Goal: Information Seeking & Learning: Learn about a topic

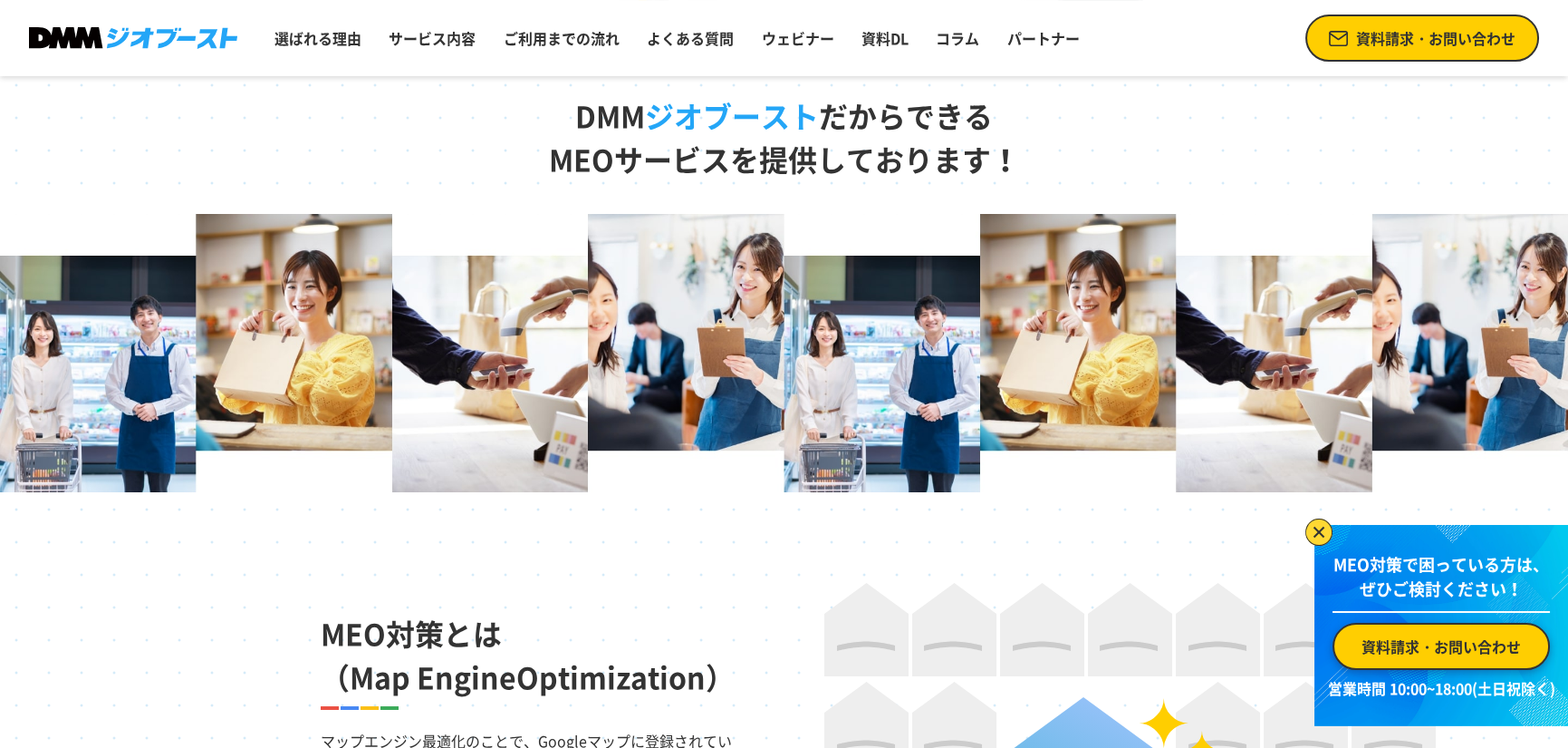
scroll to position [997, 0]
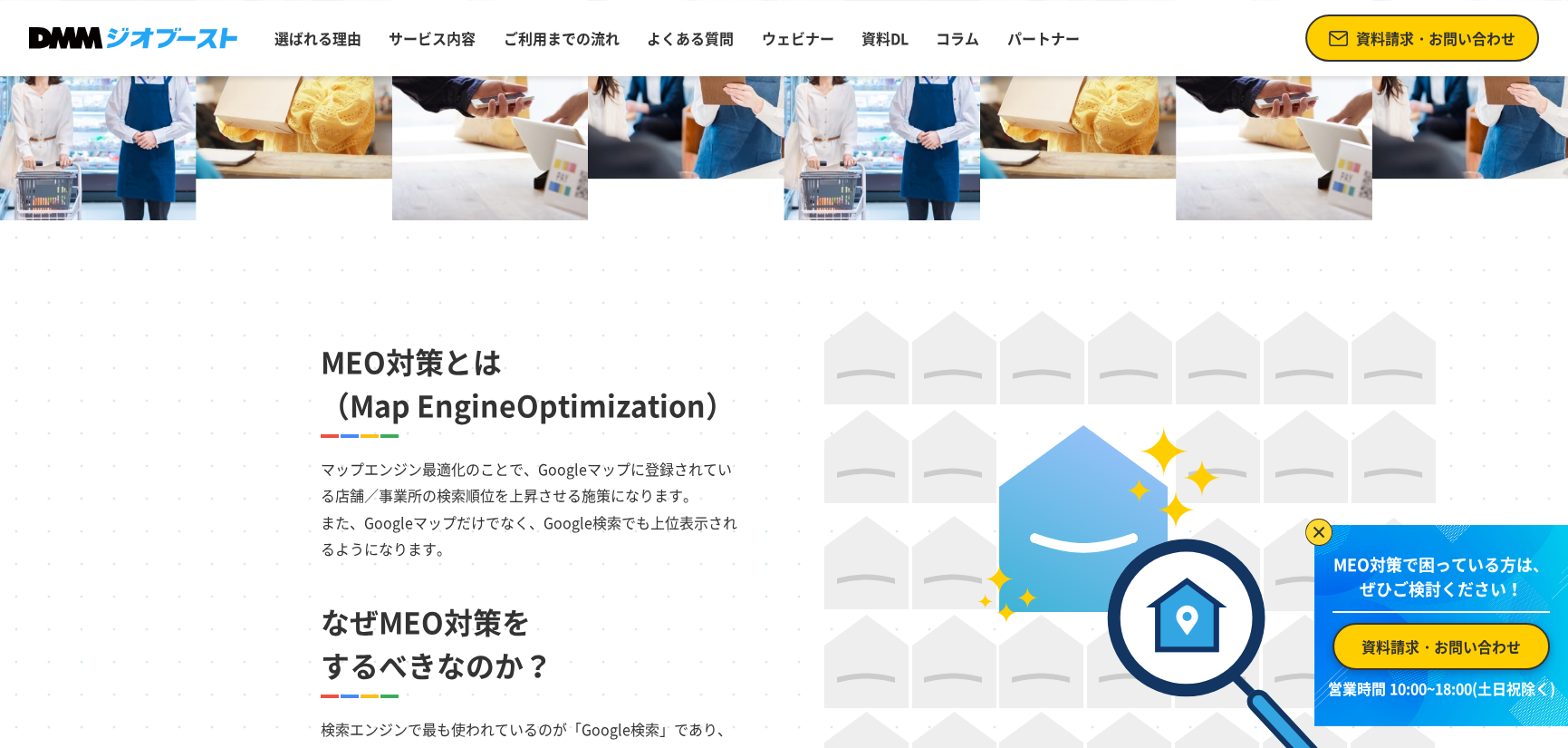
click at [1323, 518] on img at bounding box center [1319, 532] width 27 height 27
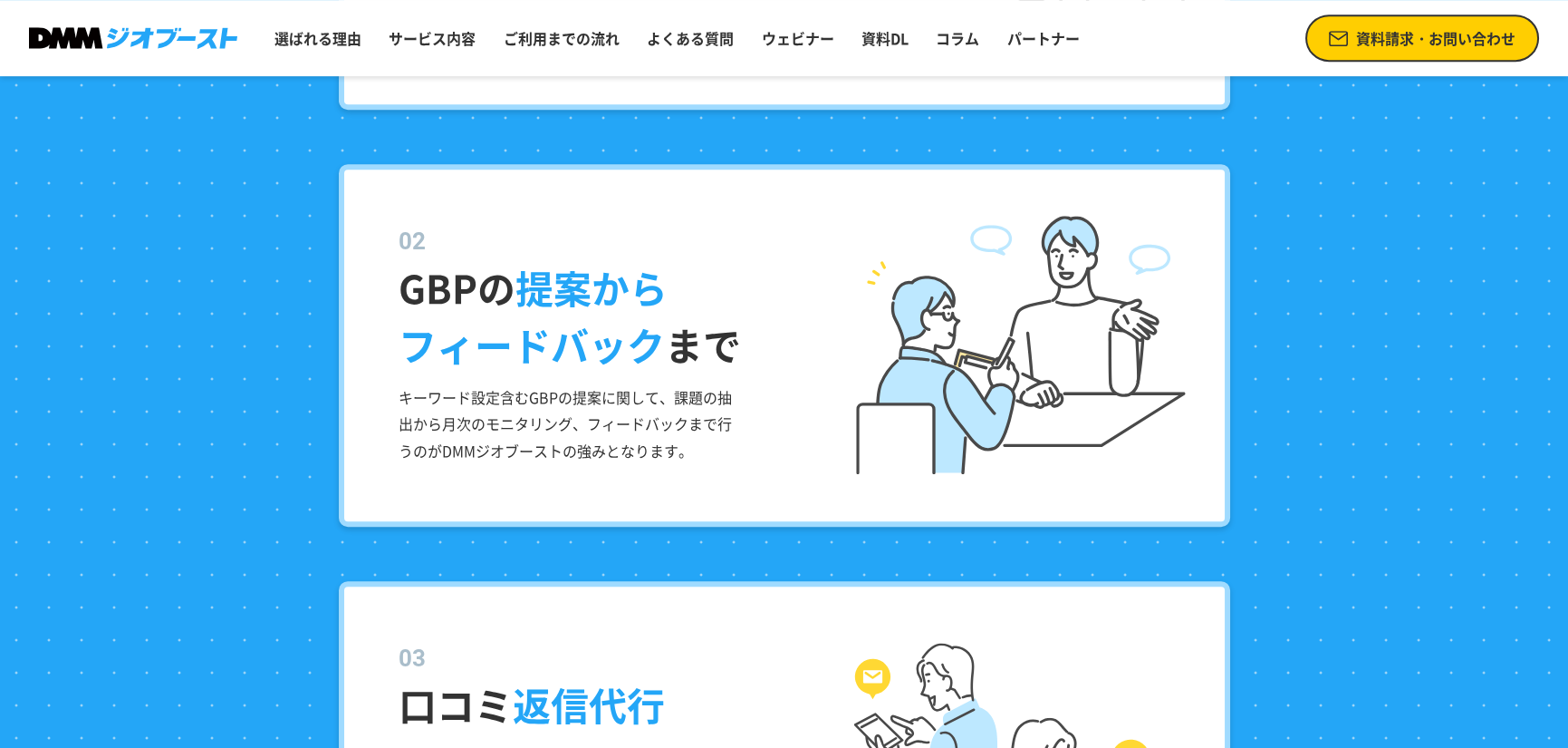
scroll to position [2175, 0]
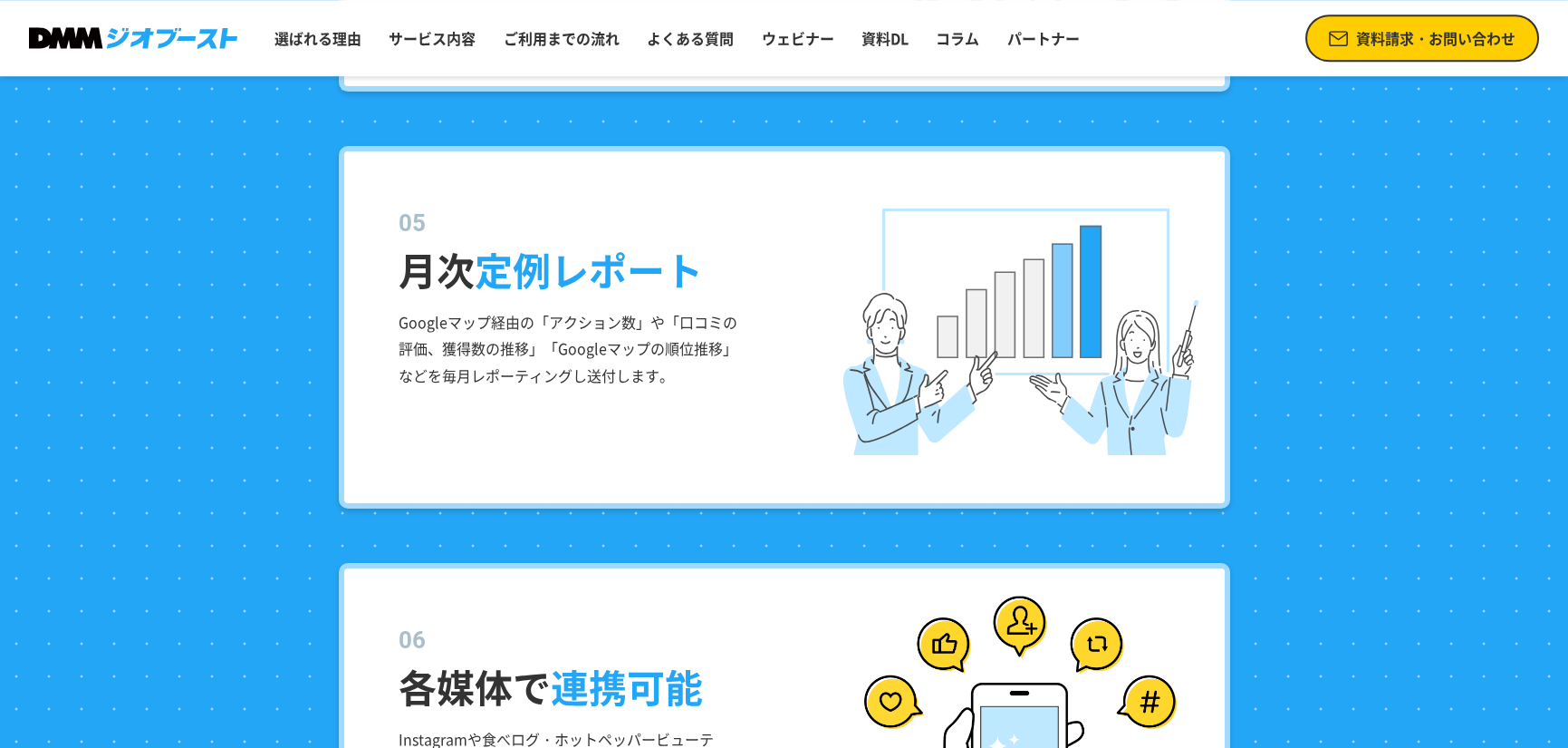
scroll to position [3263, 0]
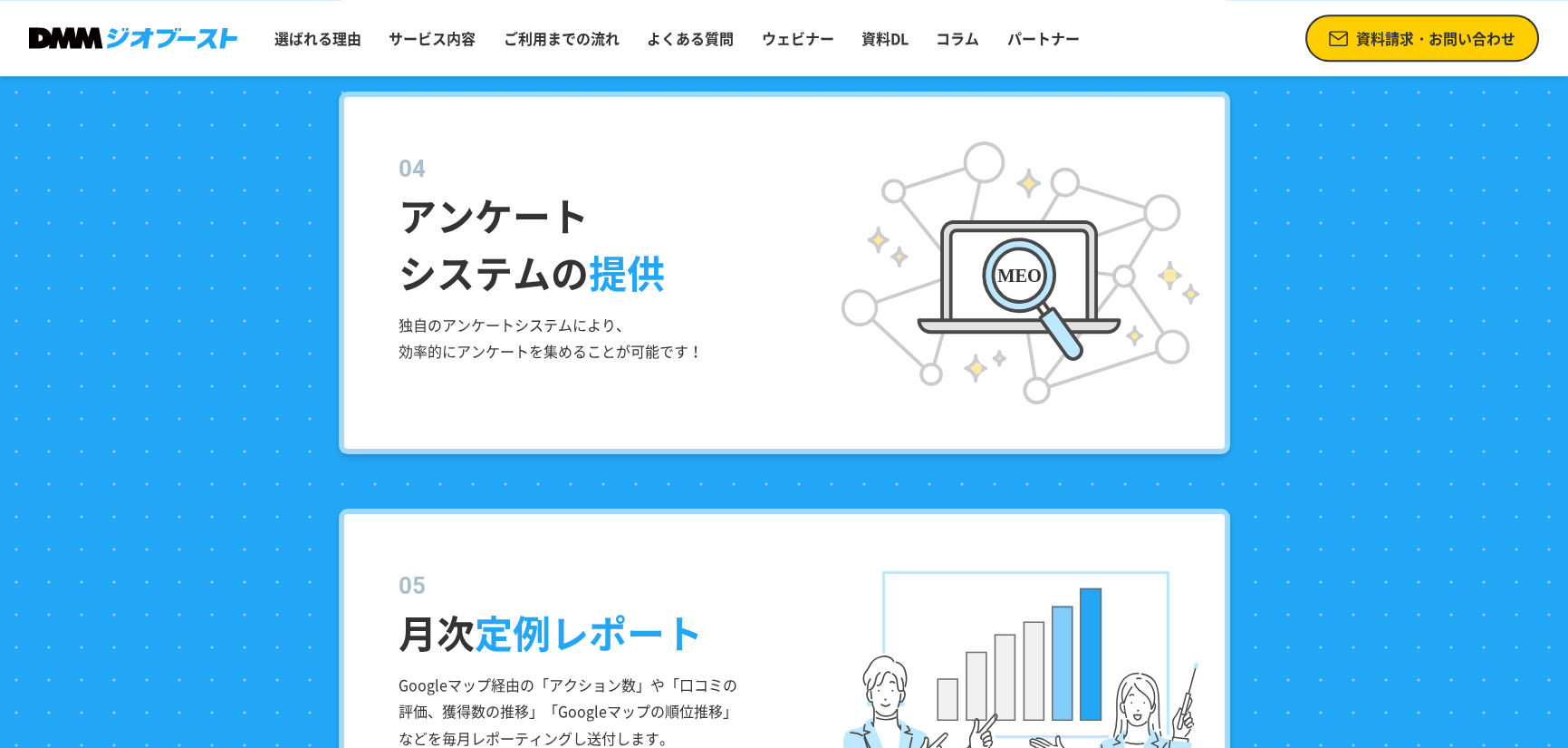
drag, startPoint x: 388, startPoint y: 296, endPoint x: 727, endPoint y: 297, distance: 339.0
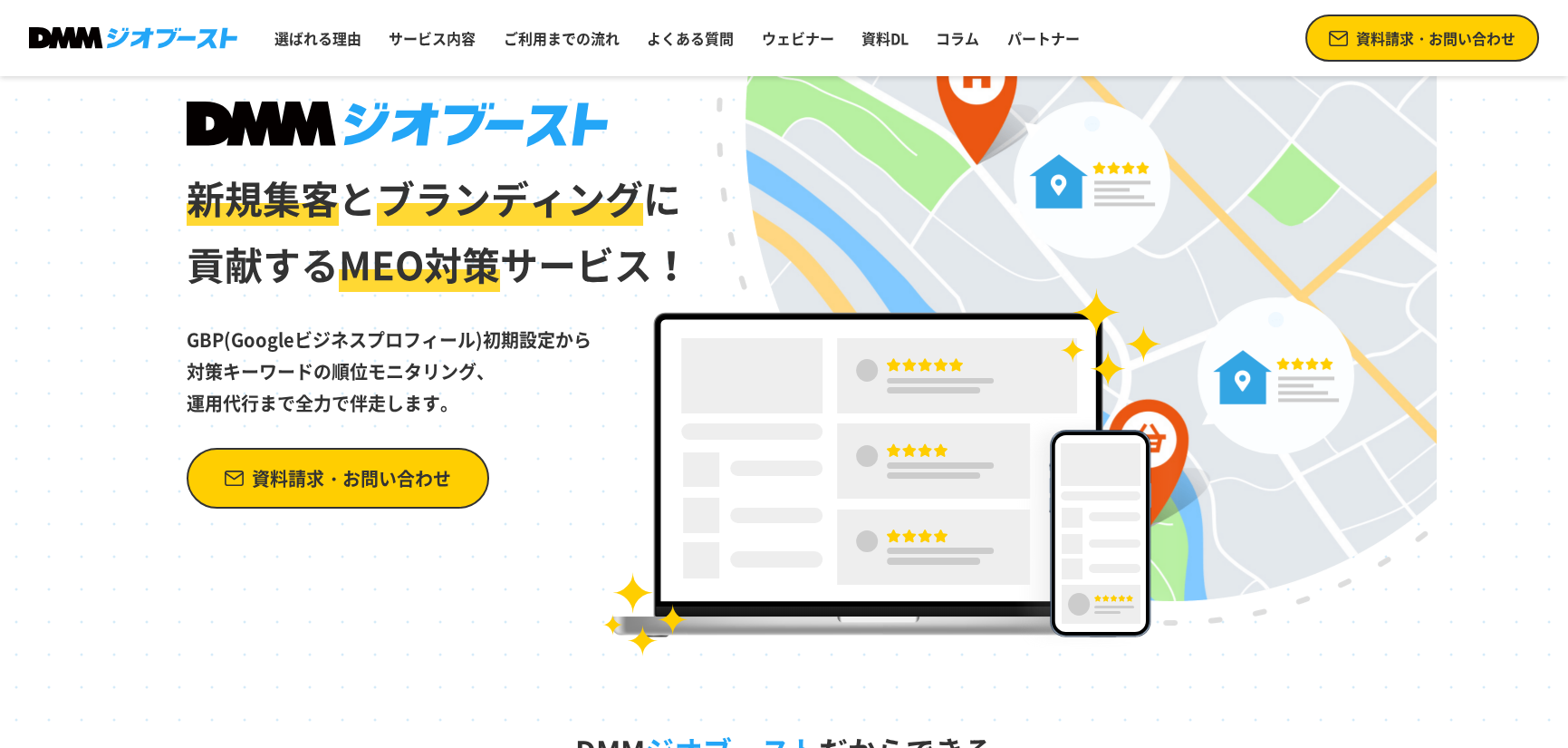
scroll to position [272, 0]
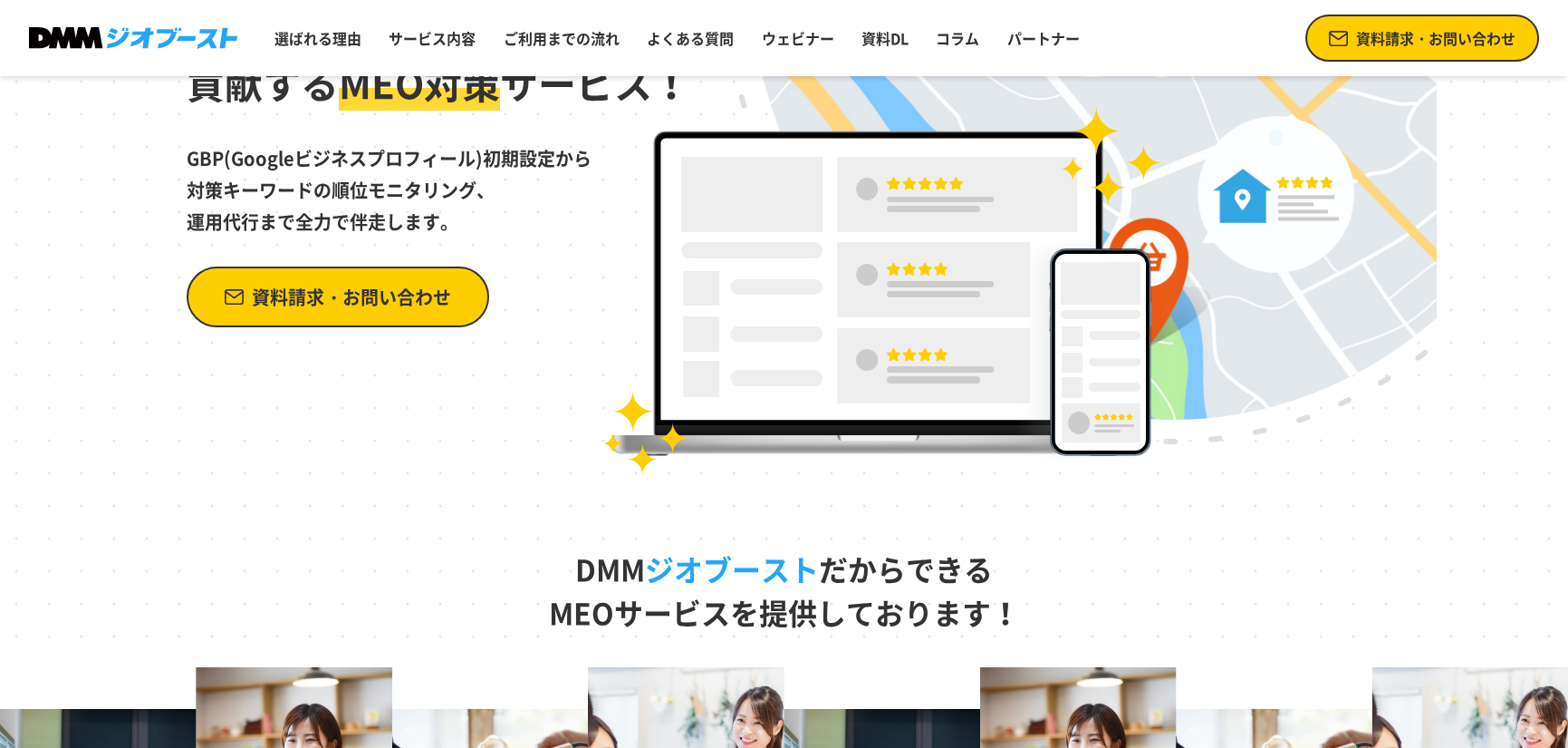
click at [366, 327] on link "資料請求・お問い合わせ" at bounding box center [338, 297] width 302 height 61
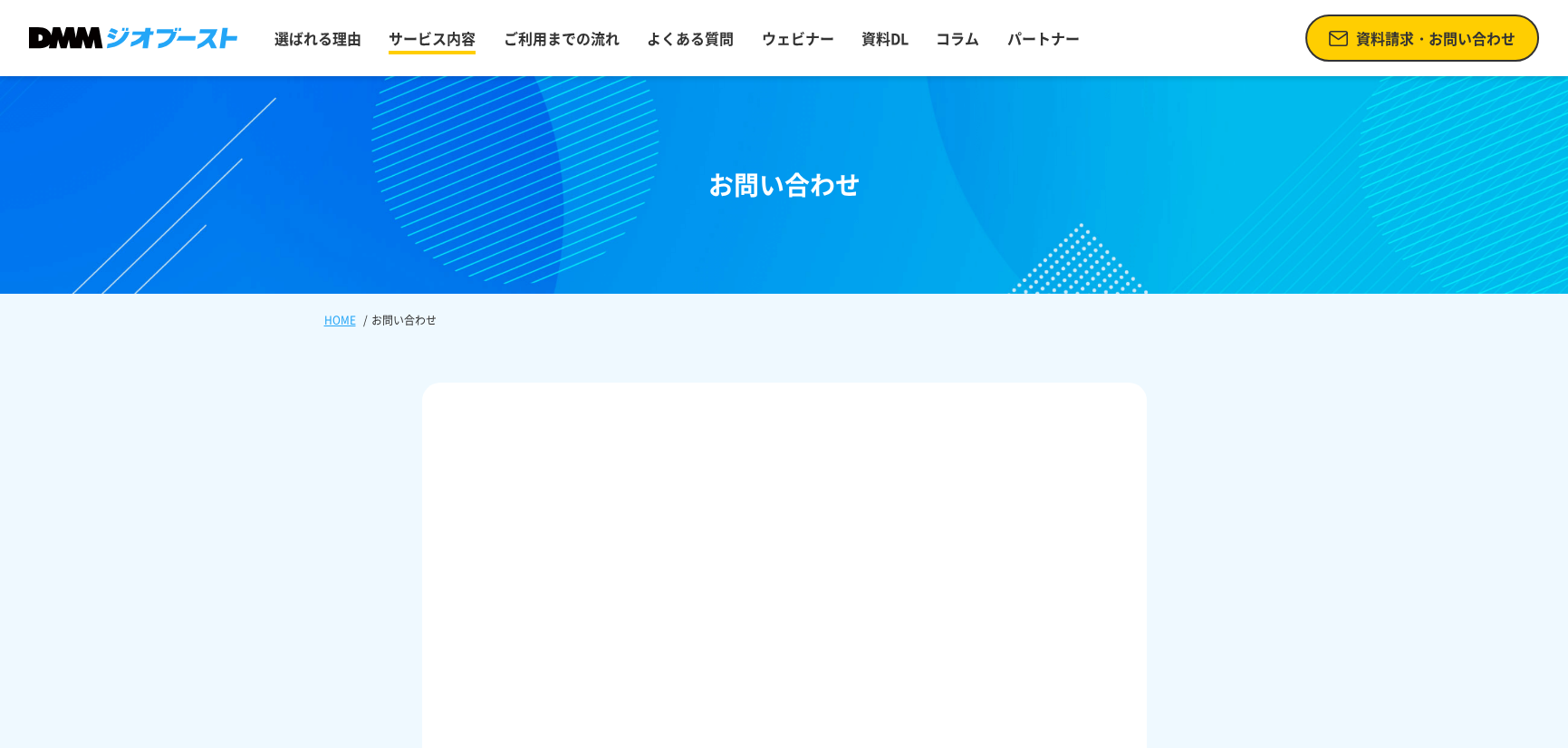
click at [458, 31] on link "サービス内容" at bounding box center [432, 38] width 102 height 36
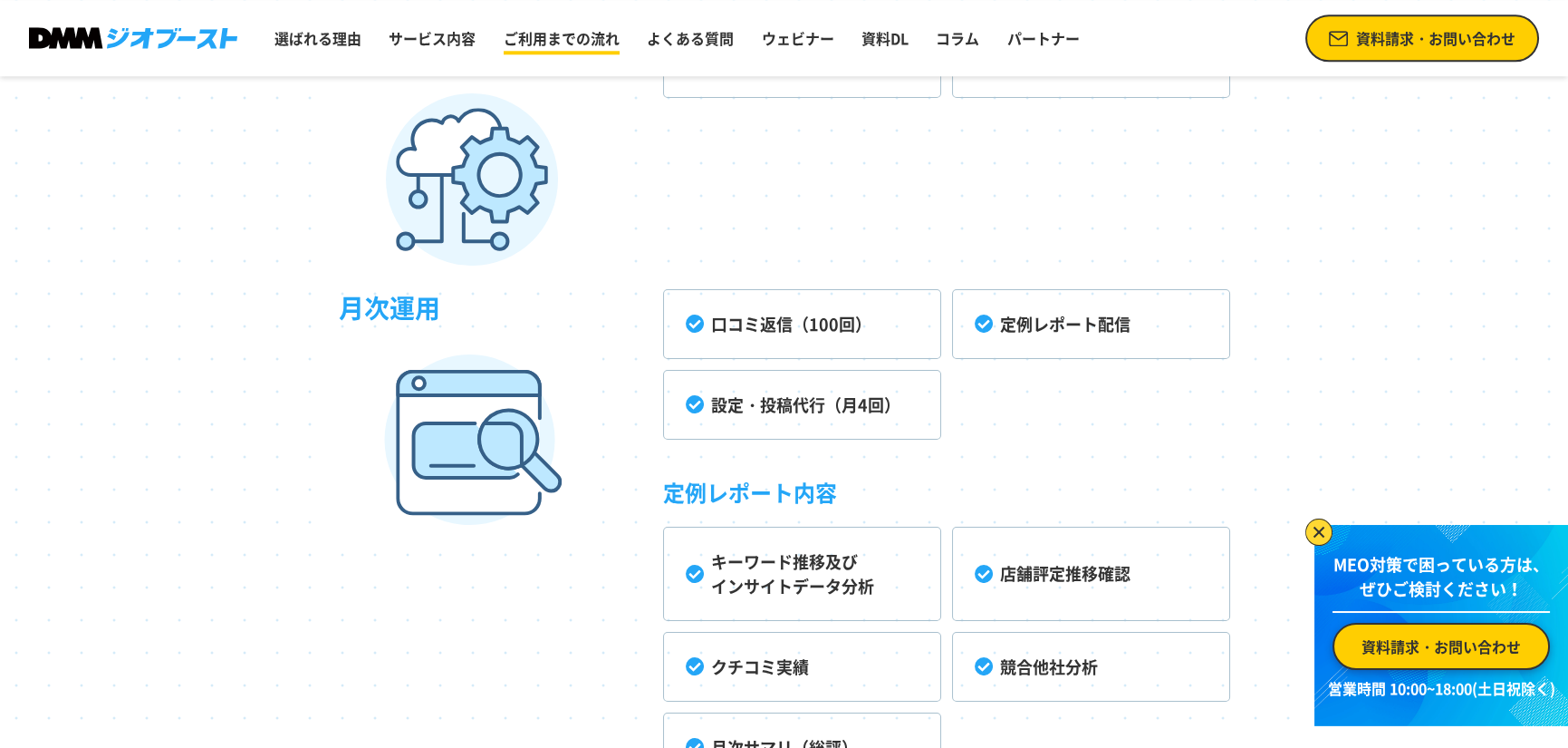
click at [564, 44] on link "ご利用までの流れ" at bounding box center [562, 38] width 131 height 36
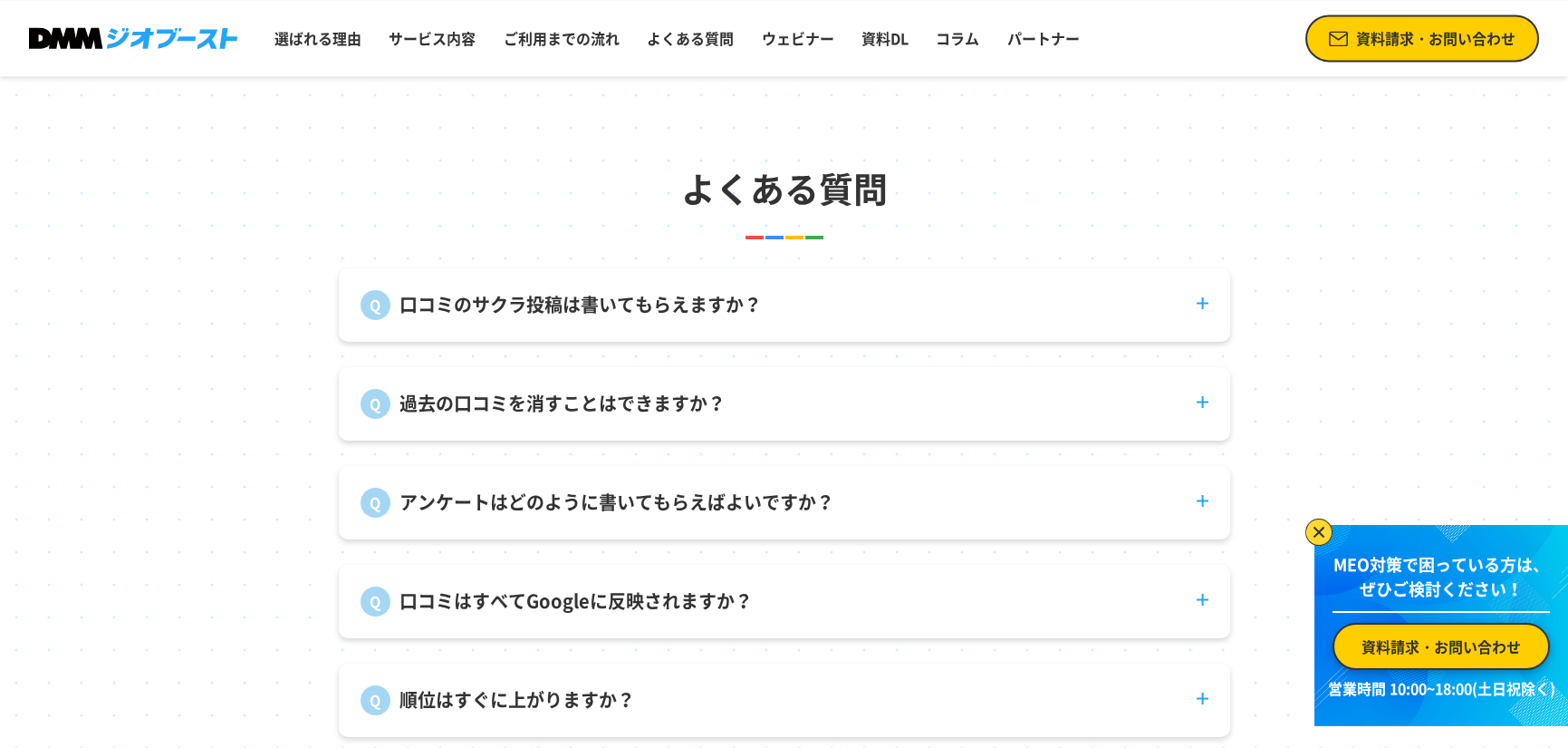
scroll to position [6867, 0]
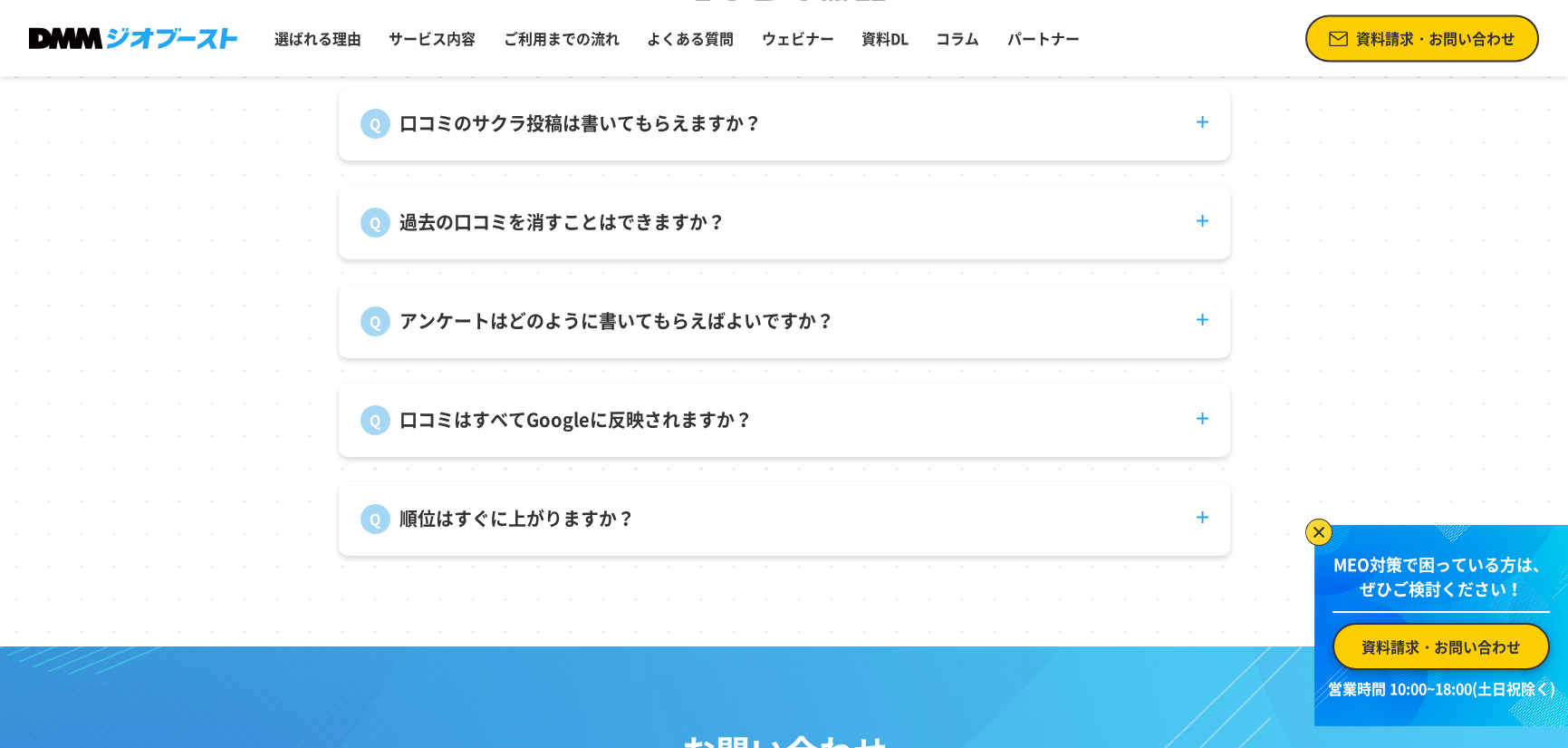
click at [1314, 518] on img at bounding box center [1319, 532] width 27 height 27
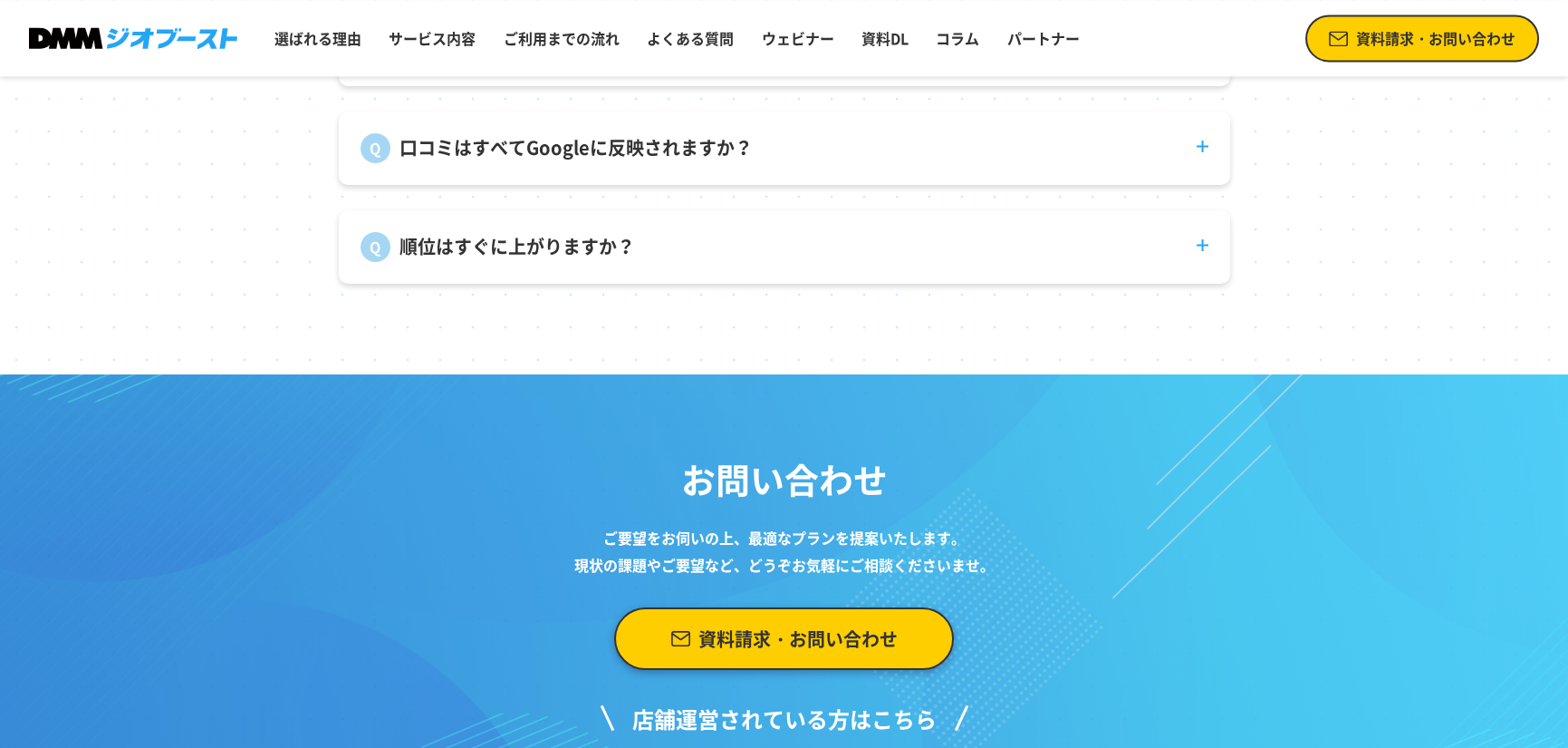
scroll to position [7320, 0]
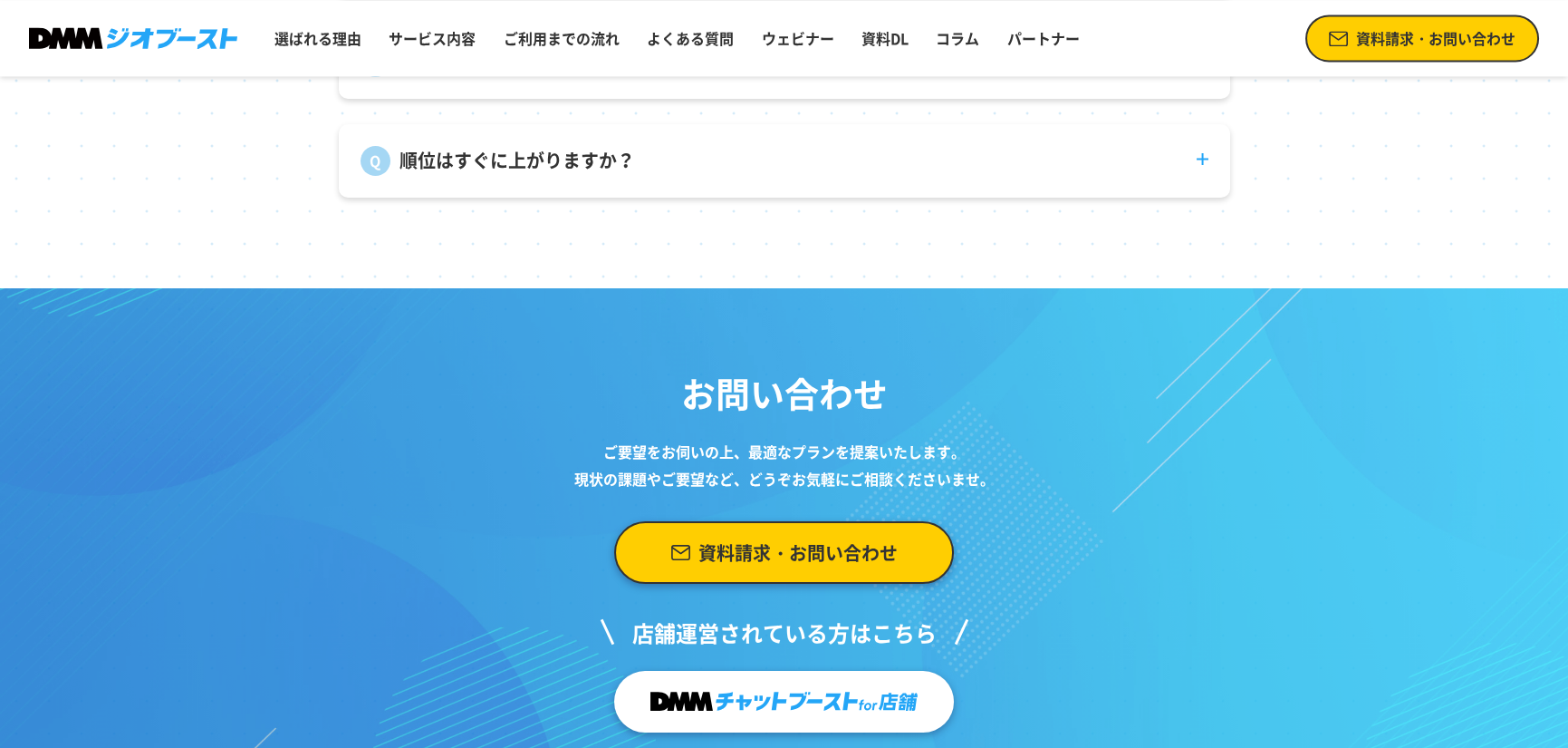
scroll to position [7502, 0]
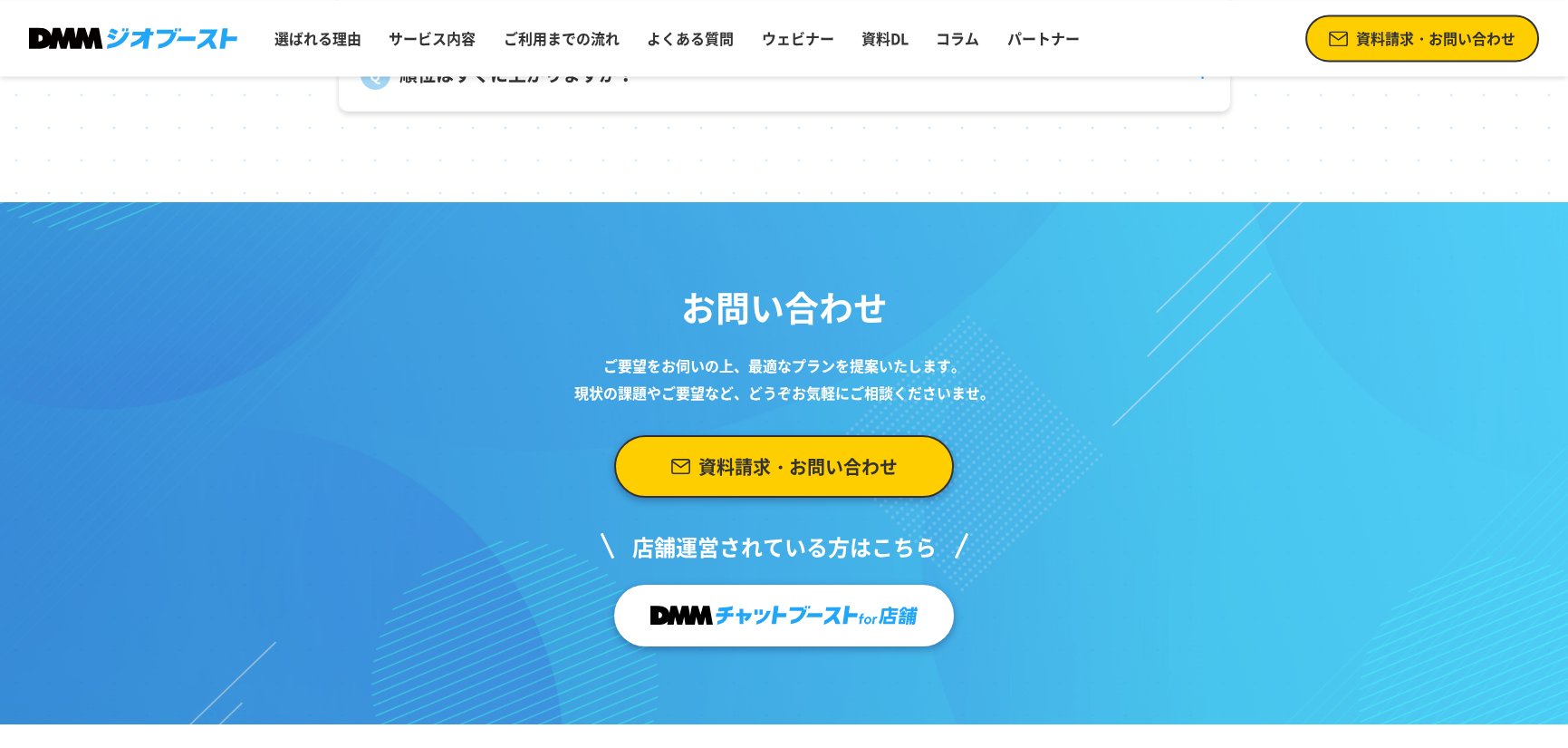
scroll to position [7774, 0]
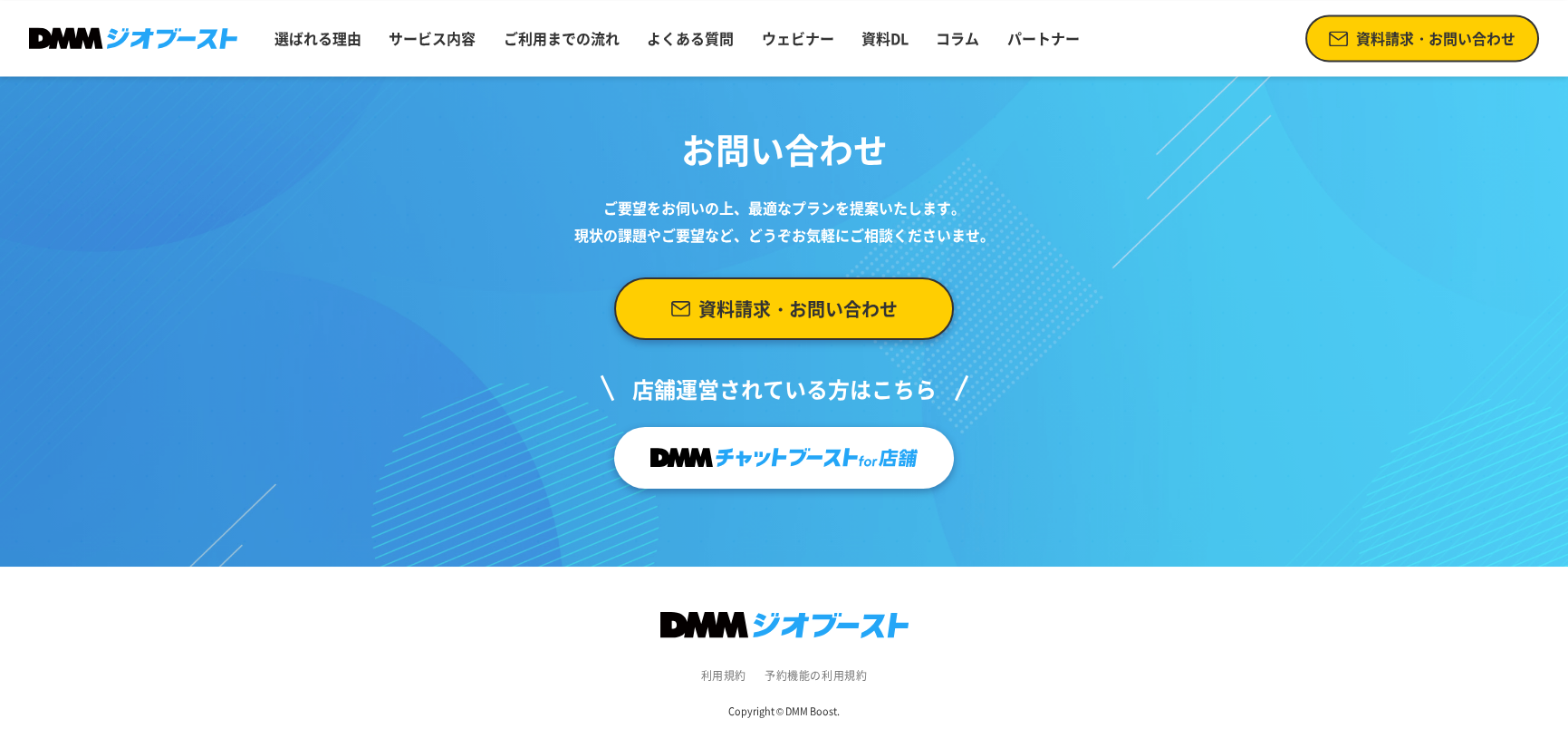
scroll to position [7955, 0]
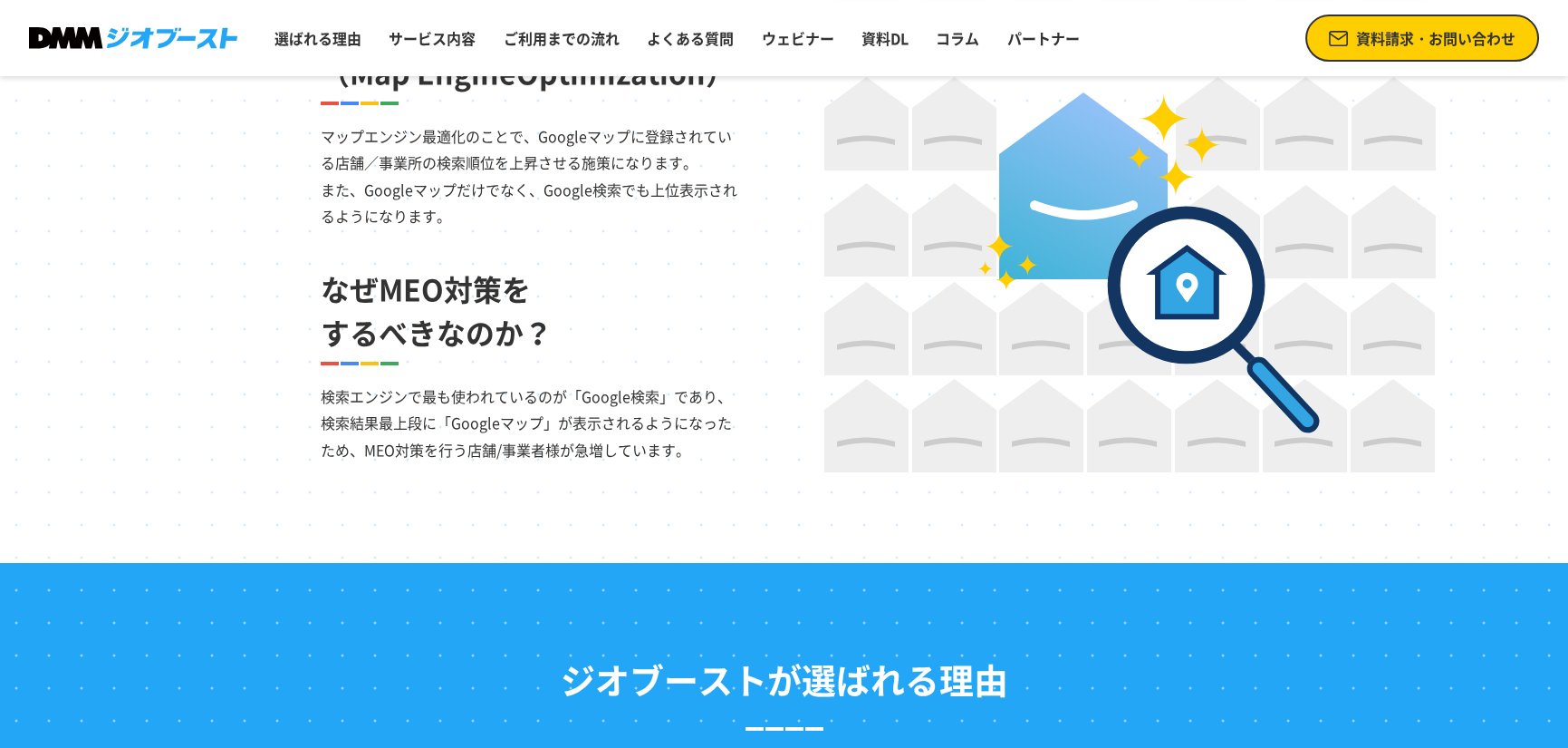
scroll to position [876, 0]
